Goal: Task Accomplishment & Management: Manage account settings

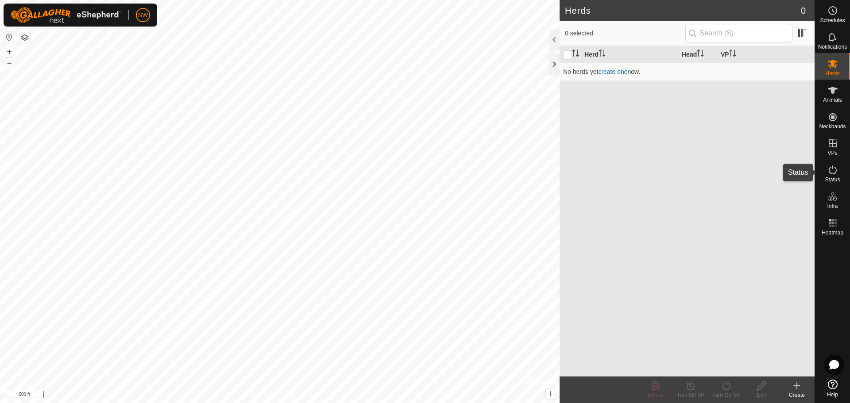
click at [834, 177] on span "Status" at bounding box center [831, 179] width 15 height 5
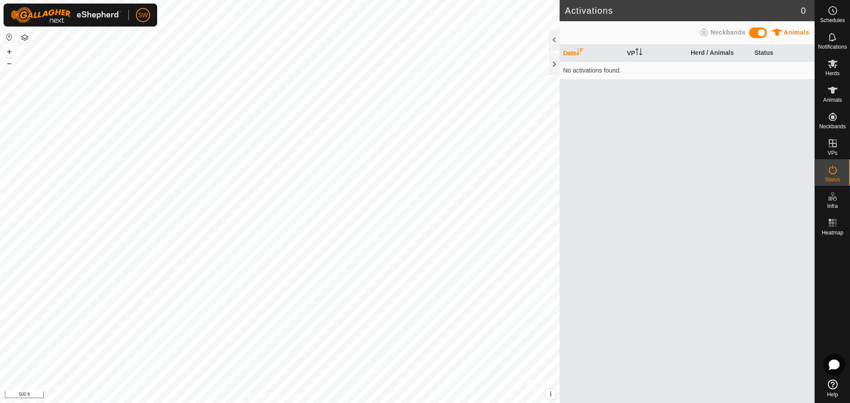
click at [834, 362] on icon at bounding box center [834, 364] width 10 height 9
click at [553, 37] on div at bounding box center [554, 39] width 11 height 21
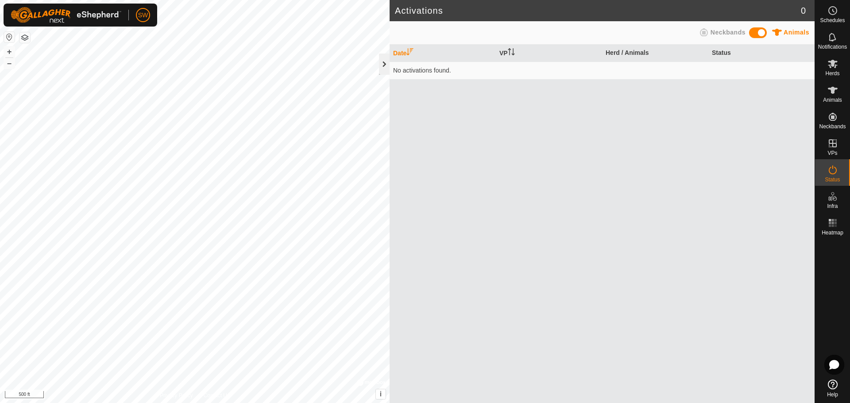
click at [382, 65] on div at bounding box center [384, 64] width 11 height 21
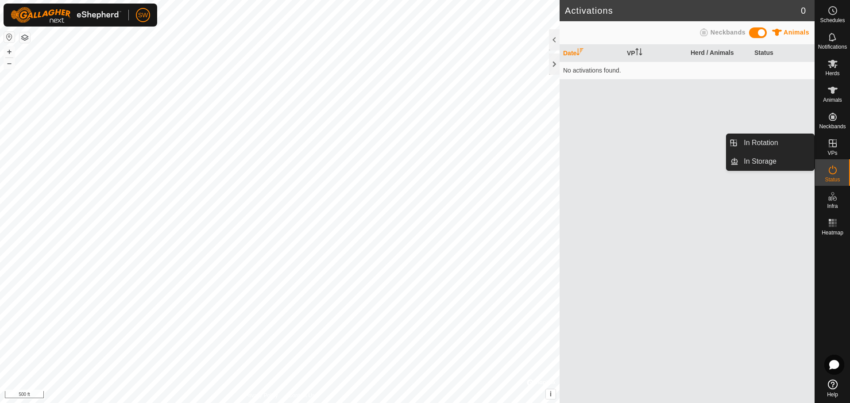
click at [835, 145] on icon at bounding box center [832, 143] width 11 height 11
click at [776, 159] on link "In Storage" at bounding box center [776, 162] width 76 height 18
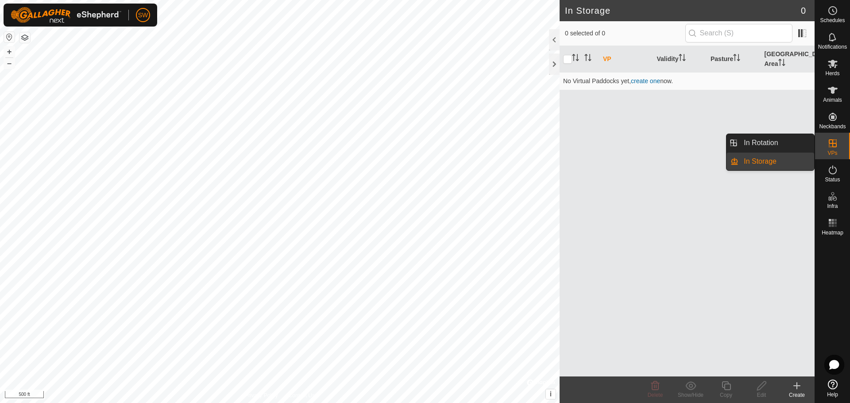
click at [838, 141] on es-virtualpaddocks-svg-icon at bounding box center [832, 143] width 16 height 14
click at [790, 142] on link "In Rotation" at bounding box center [776, 143] width 76 height 18
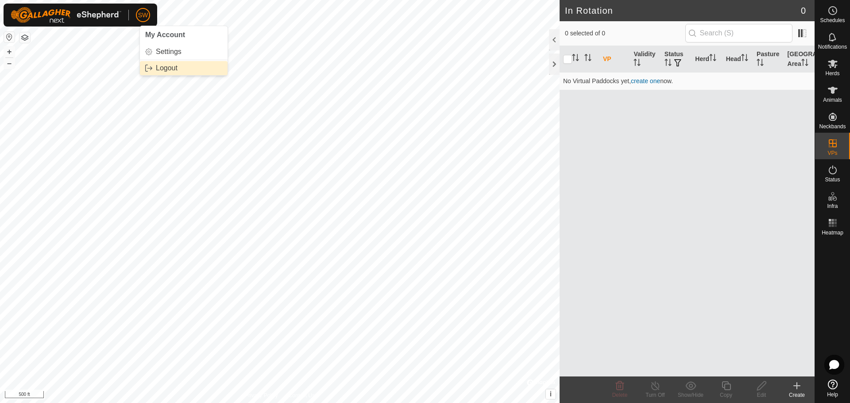
click at [168, 65] on link "Logout" at bounding box center [184, 68] width 88 height 14
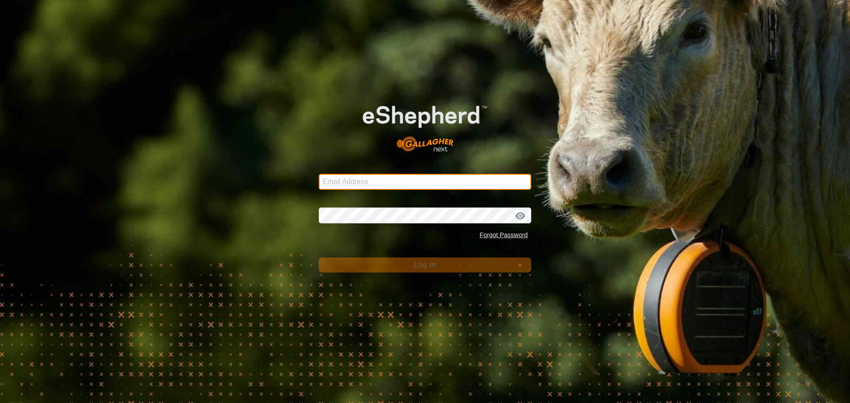
type input "[EMAIL_ADDRESS][DOMAIN_NAME]"
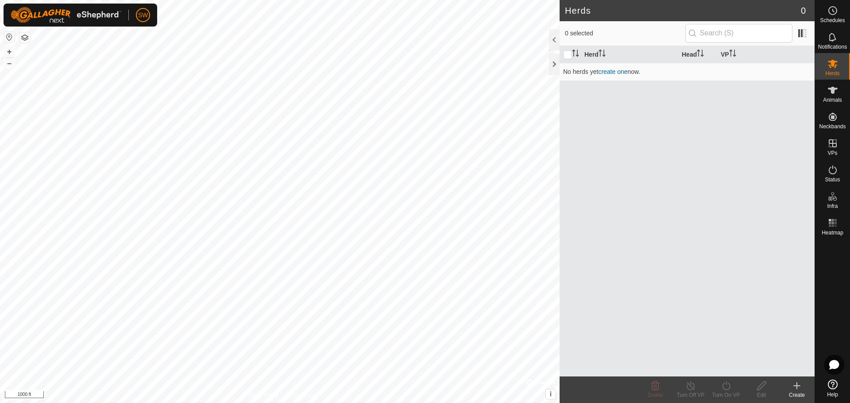
click at [836, 385] on icon at bounding box center [833, 385] width 10 height 10
click at [154, 53] on link "Settings" at bounding box center [184, 52] width 88 height 14
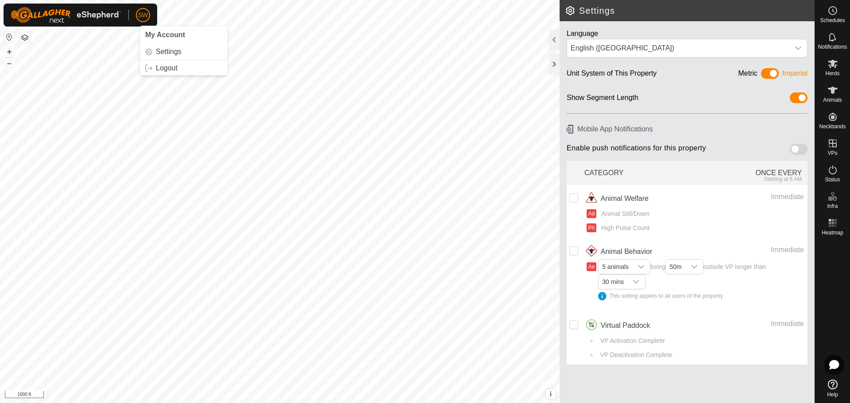
click at [146, 14] on span "SW" at bounding box center [143, 15] width 10 height 9
click at [153, 71] on link "Logout" at bounding box center [184, 68] width 88 height 14
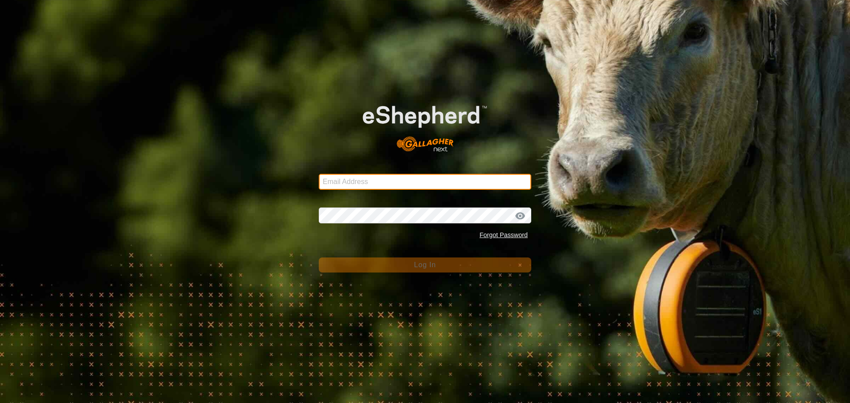
type input "[EMAIL_ADDRESS][DOMAIN_NAME]"
